Goal: Information Seeking & Learning: Learn about a topic

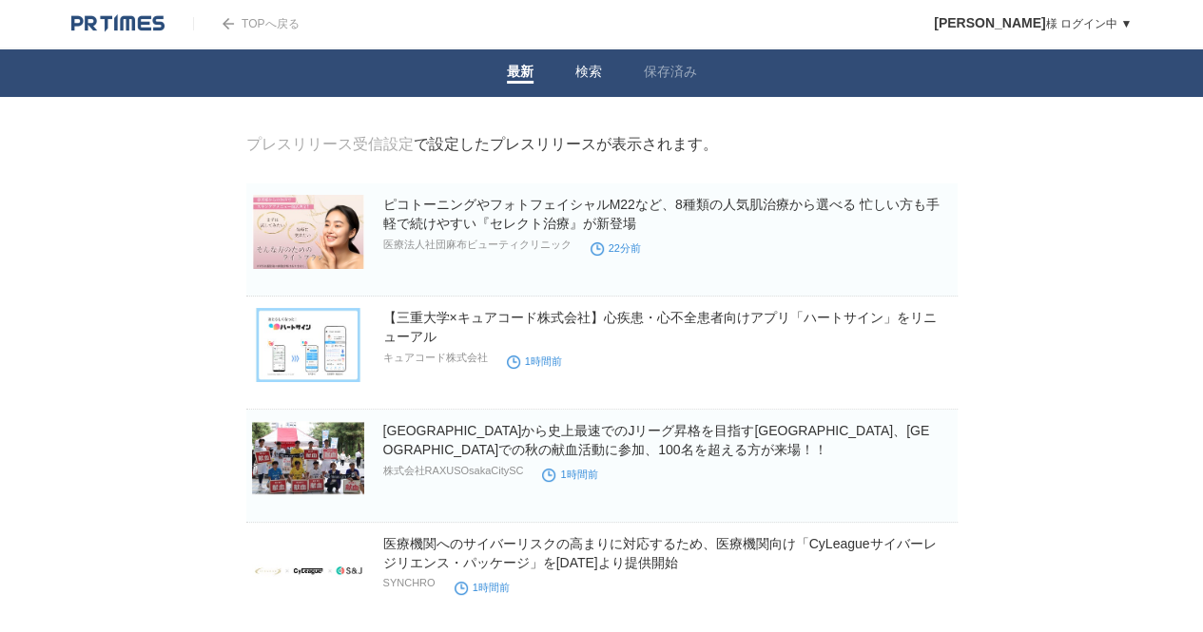
click at [589, 69] on link "検索" at bounding box center [588, 74] width 27 height 20
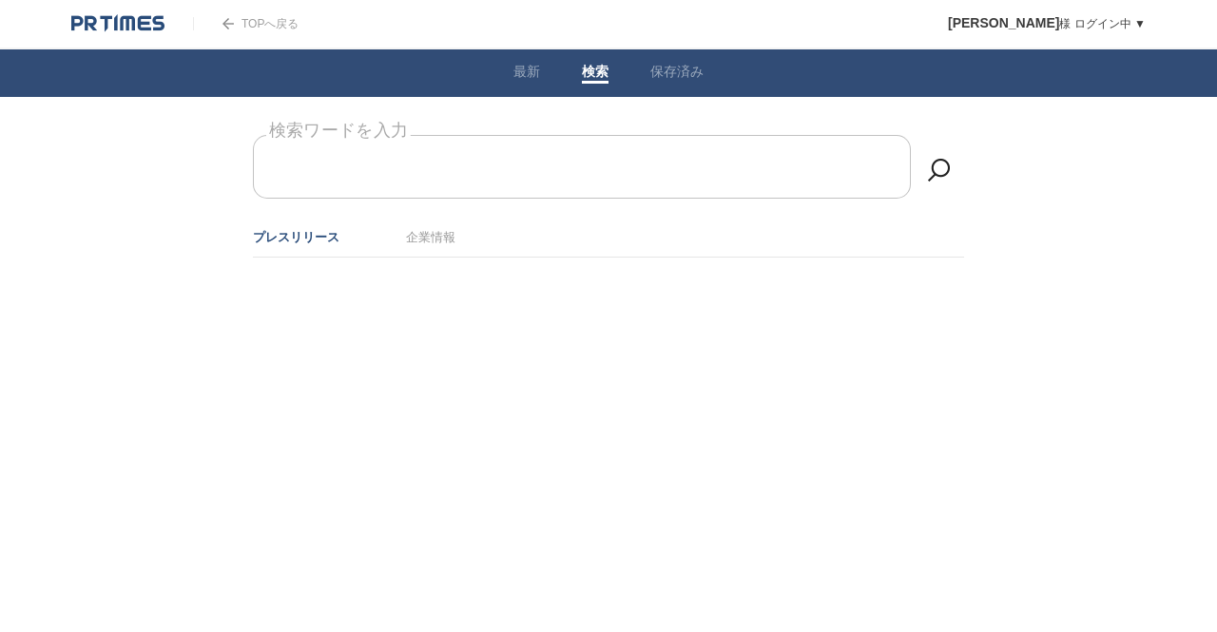
click at [523, 163] on input "検索ワードを入力" at bounding box center [582, 167] width 658 height 64
type input "CVC 再生医療"
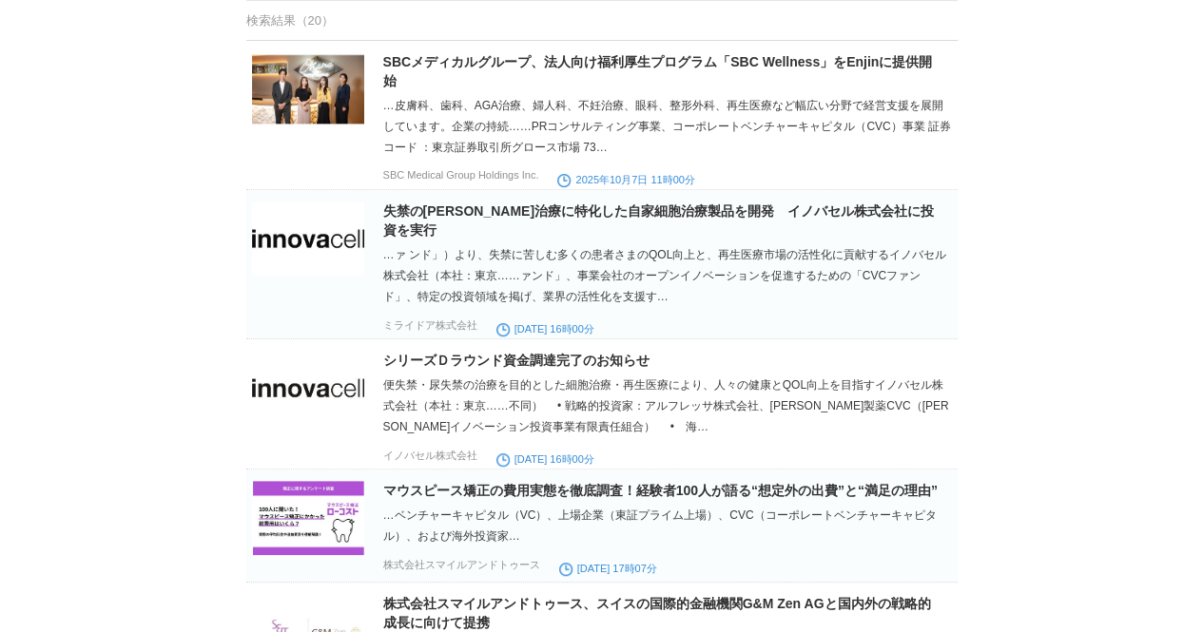
scroll to position [258, 0]
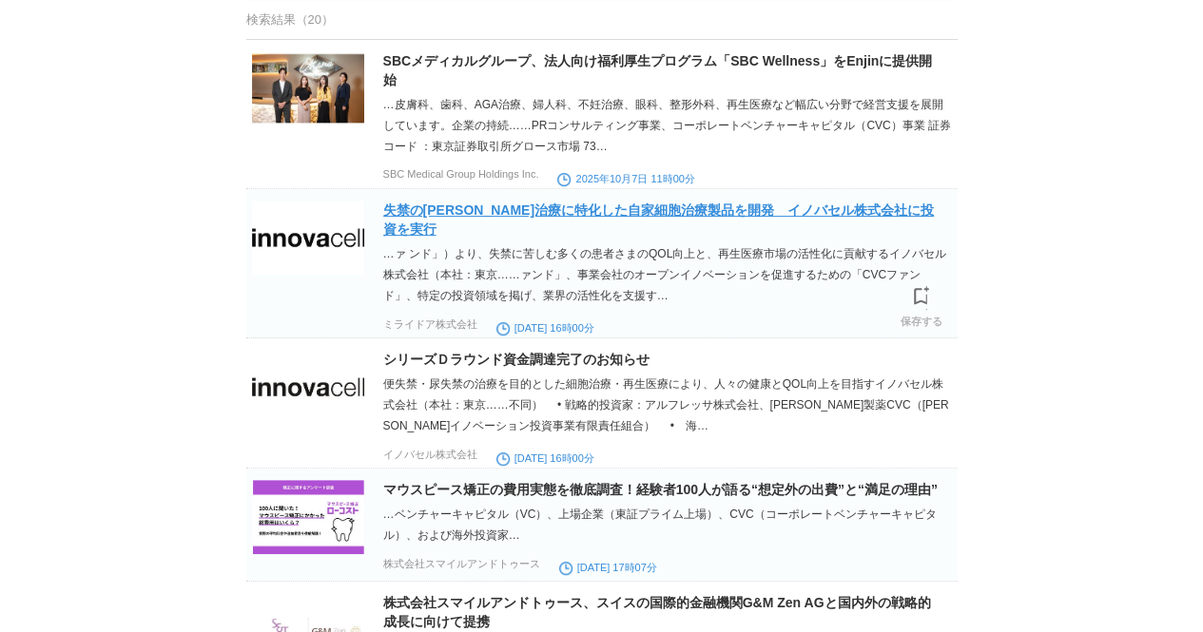
click at [515, 212] on link "失禁の[PERSON_NAME]治療に特化した自家細胞治療製品を開発　イノバセル株式会社に投資を実行" at bounding box center [658, 219] width 550 height 34
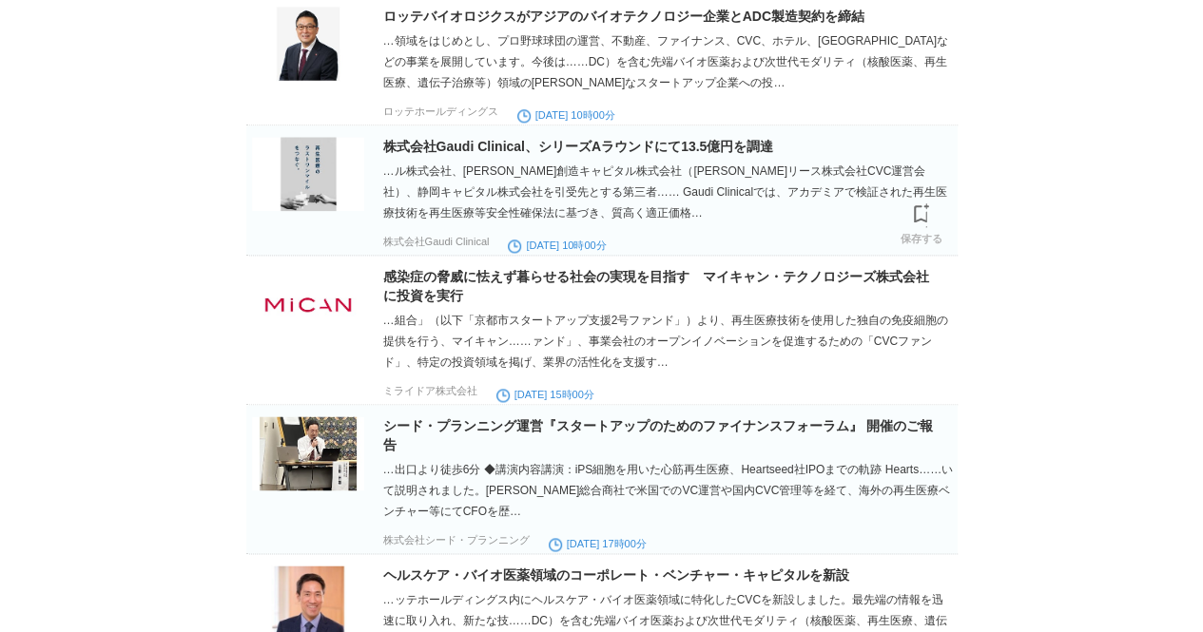
scroll to position [1123, 0]
click at [546, 153] on link "株式会社Gaudi Clinical、シリーズAラウンドにて13.5億円を調達" at bounding box center [578, 145] width 391 height 15
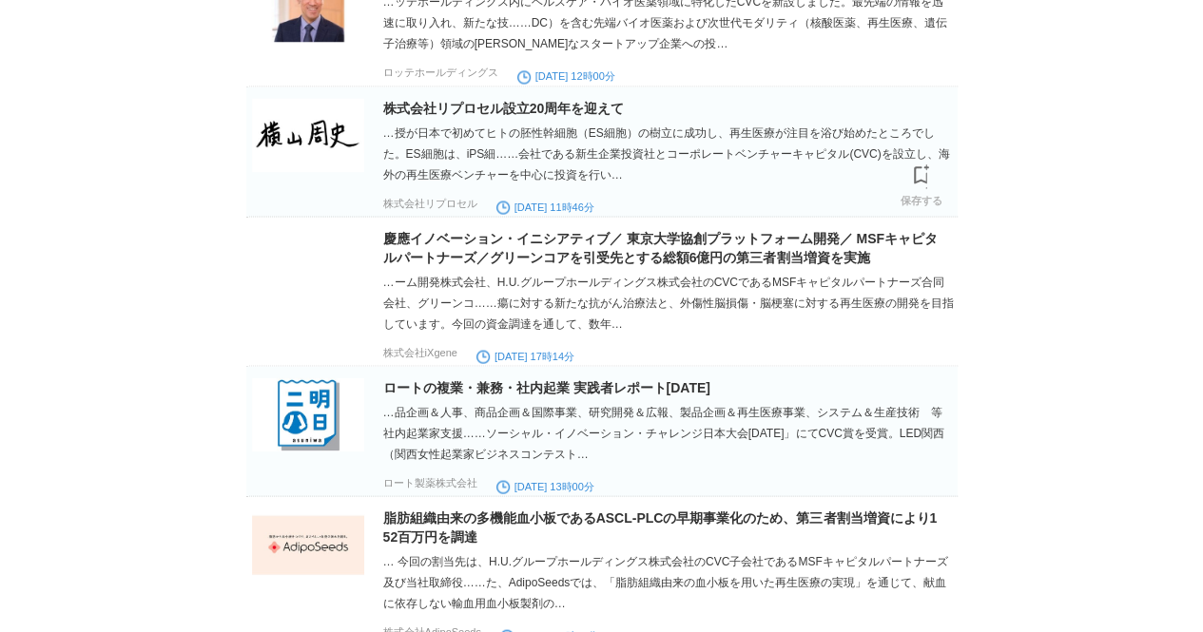
scroll to position [1721, 0]
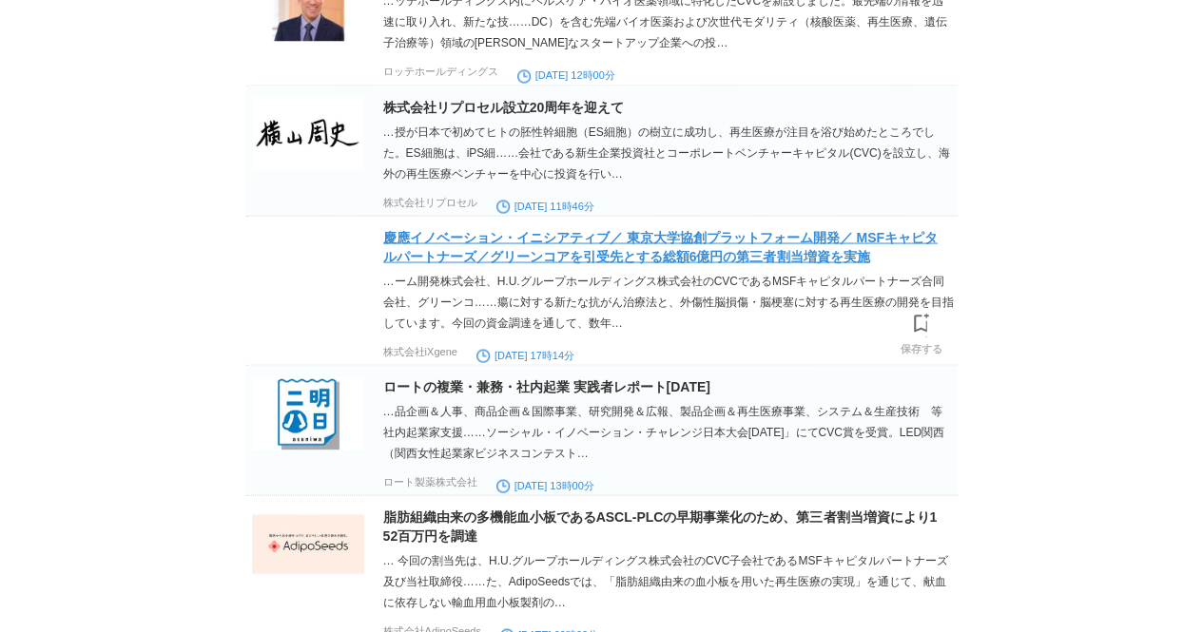
click at [506, 263] on link "慶應イノベーション・イニシアティブ／ 東京大学協創プラットフォーム開発／ MSFキャピタルパートナーズ／グリーンコアを引受先とする総額6億円の第三者割当増資を…" at bounding box center [660, 246] width 554 height 34
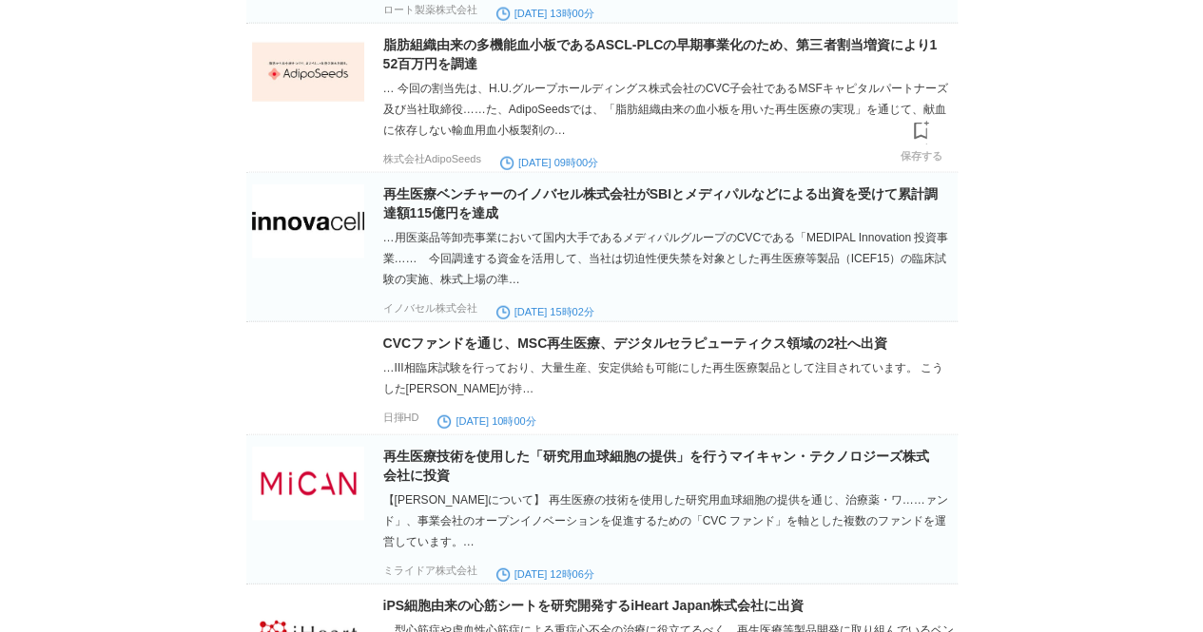
scroll to position [2193, 0]
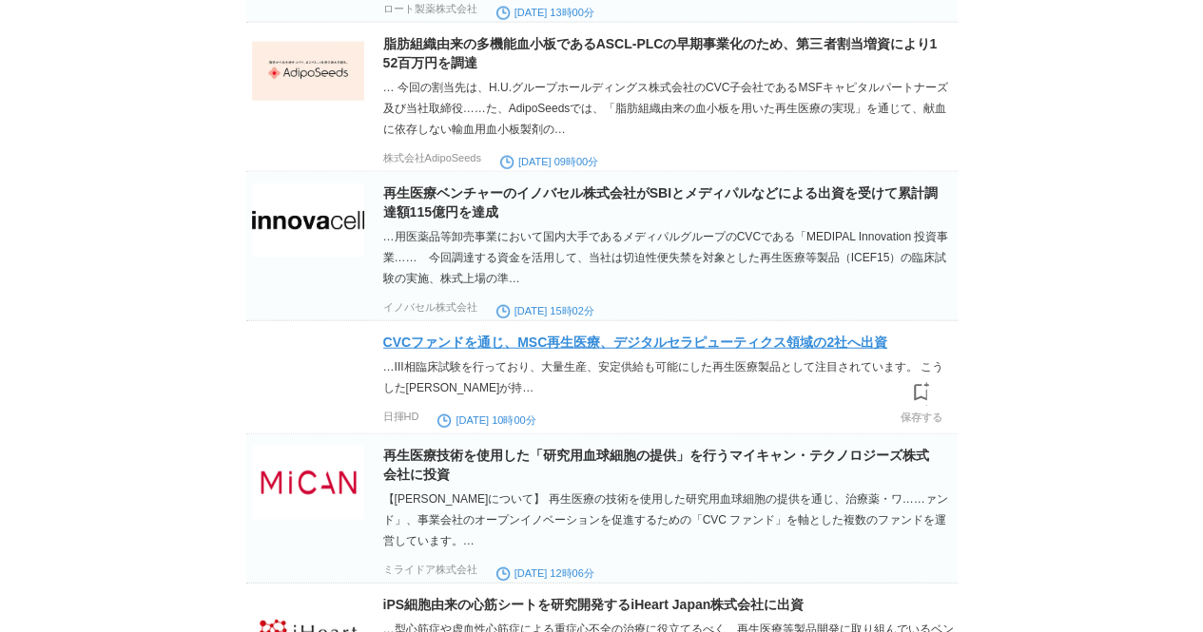
click at [436, 350] on link "CVCファンドを通じ、MSC再生医療、デジタルセラピューティクス領域の2社へ出資" at bounding box center [635, 342] width 504 height 15
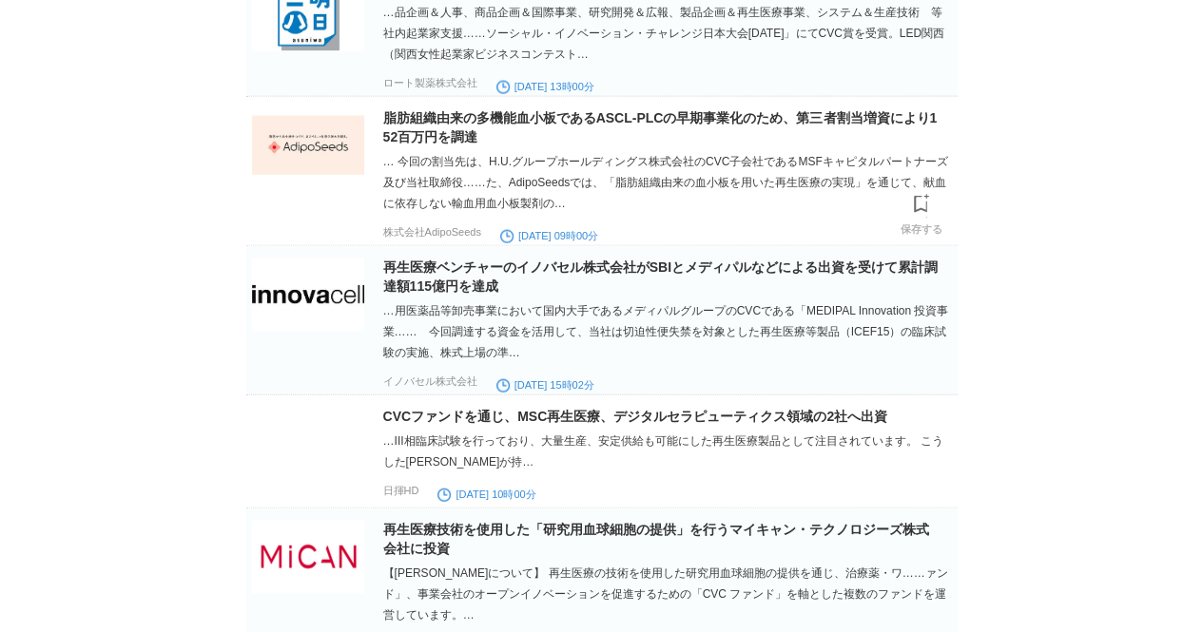
scroll to position [2120, 0]
click at [464, 293] on link "再生医療ベンチャーのイノバセル株式会社がSBIとメディパルなどによる出資を受けて累計調達額115億円を達成" at bounding box center [660, 276] width 554 height 34
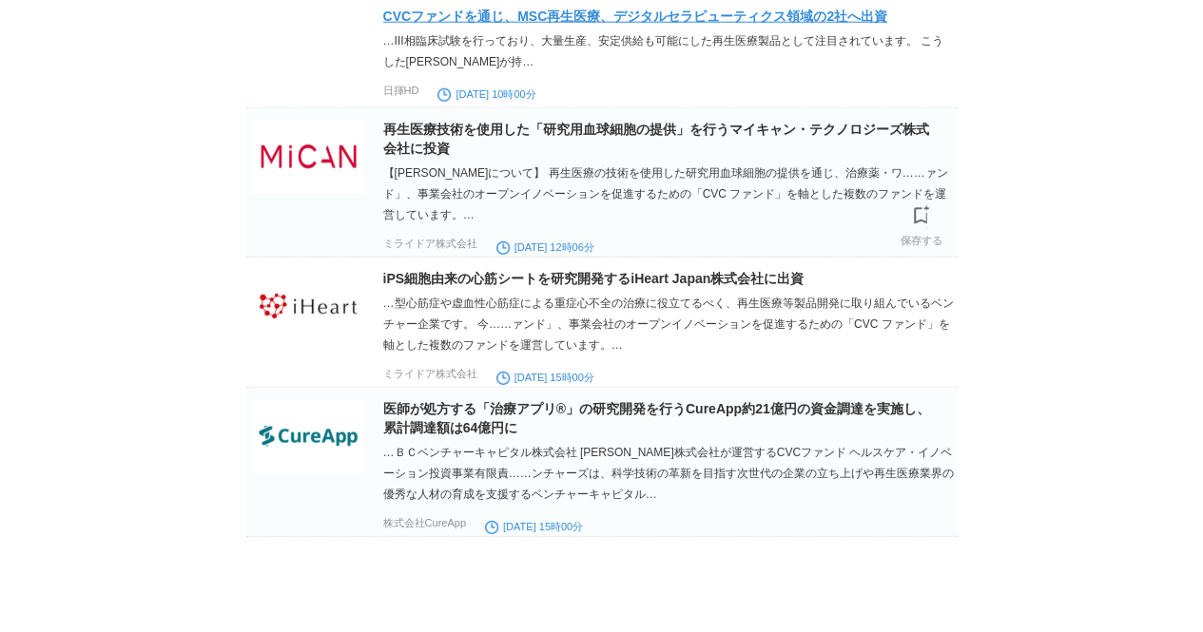
scroll to position [2599, 0]
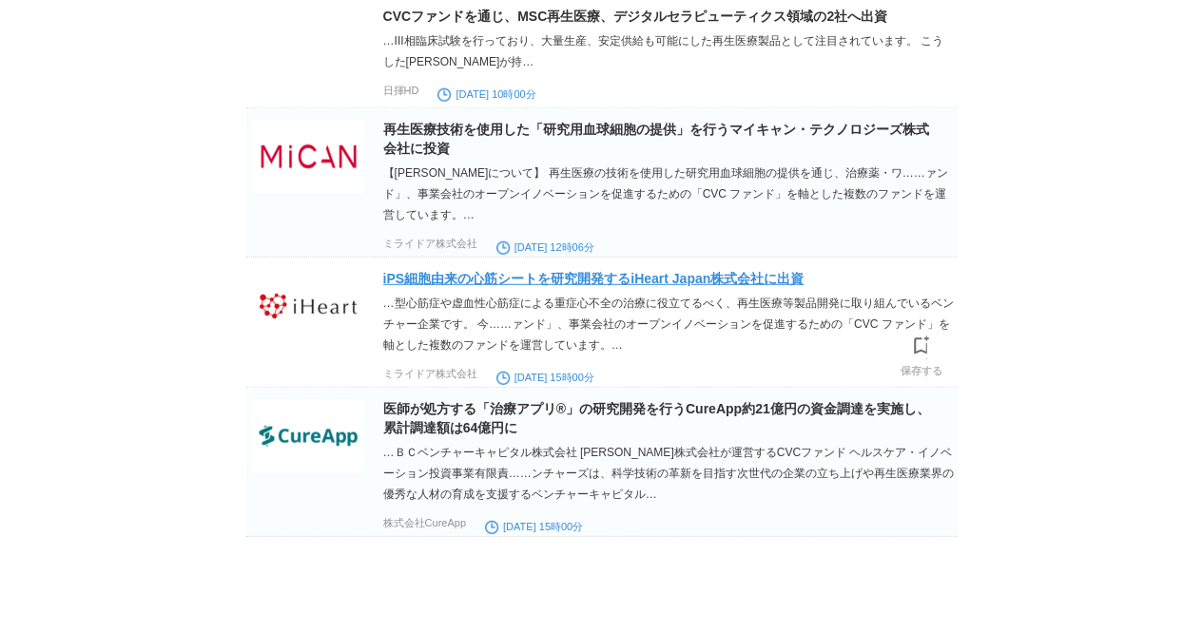
click at [622, 271] on link "iPS細胞由来の心筋シートを研究開発するiHeart Japan株式会社に出資" at bounding box center [593, 278] width 421 height 15
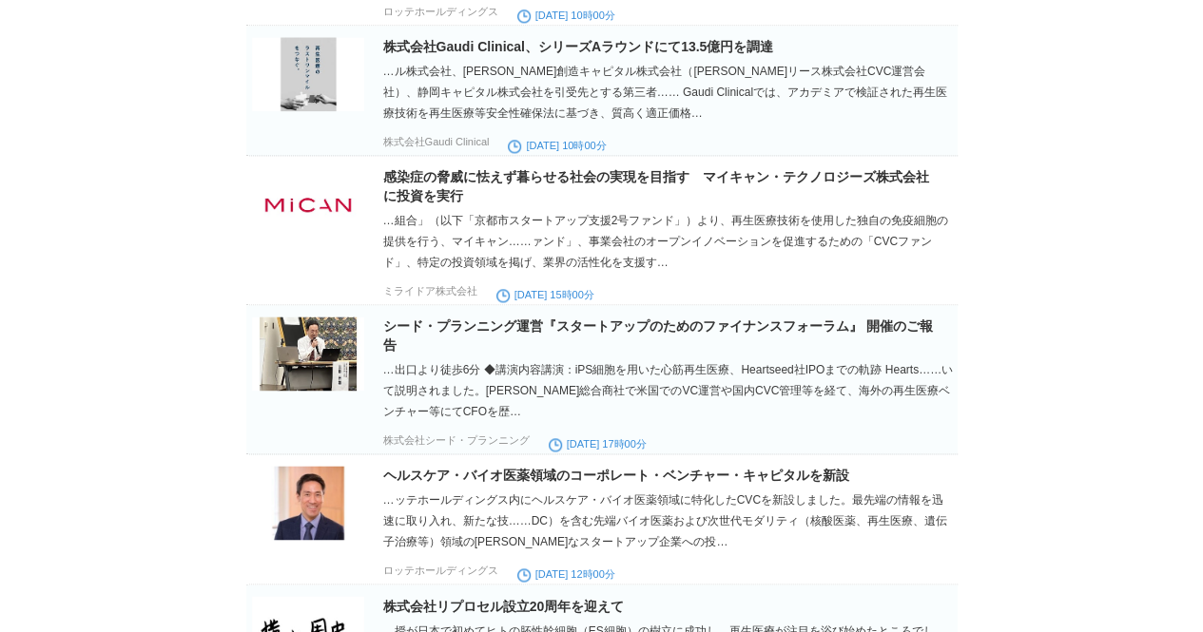
scroll to position [1138, 0]
